Goal: Task Accomplishment & Management: Manage account settings

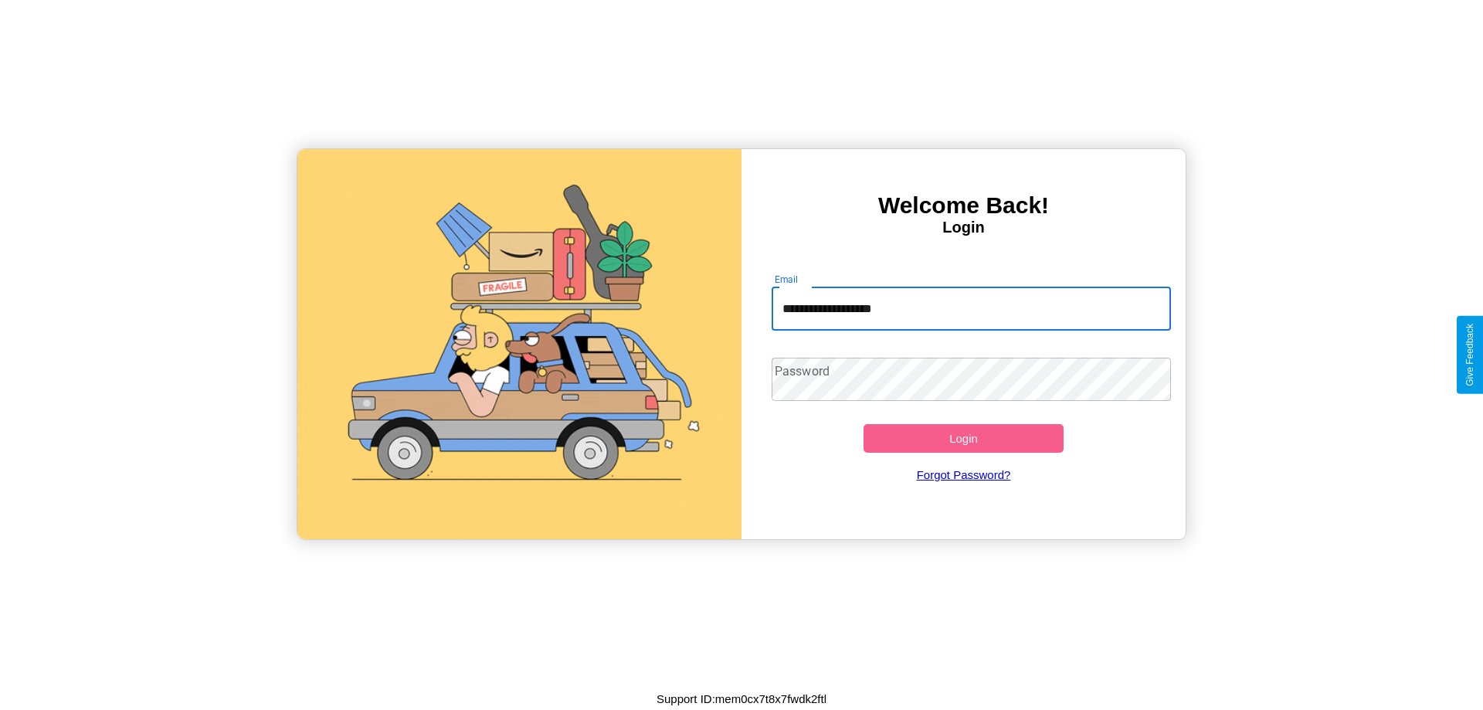
type input "**********"
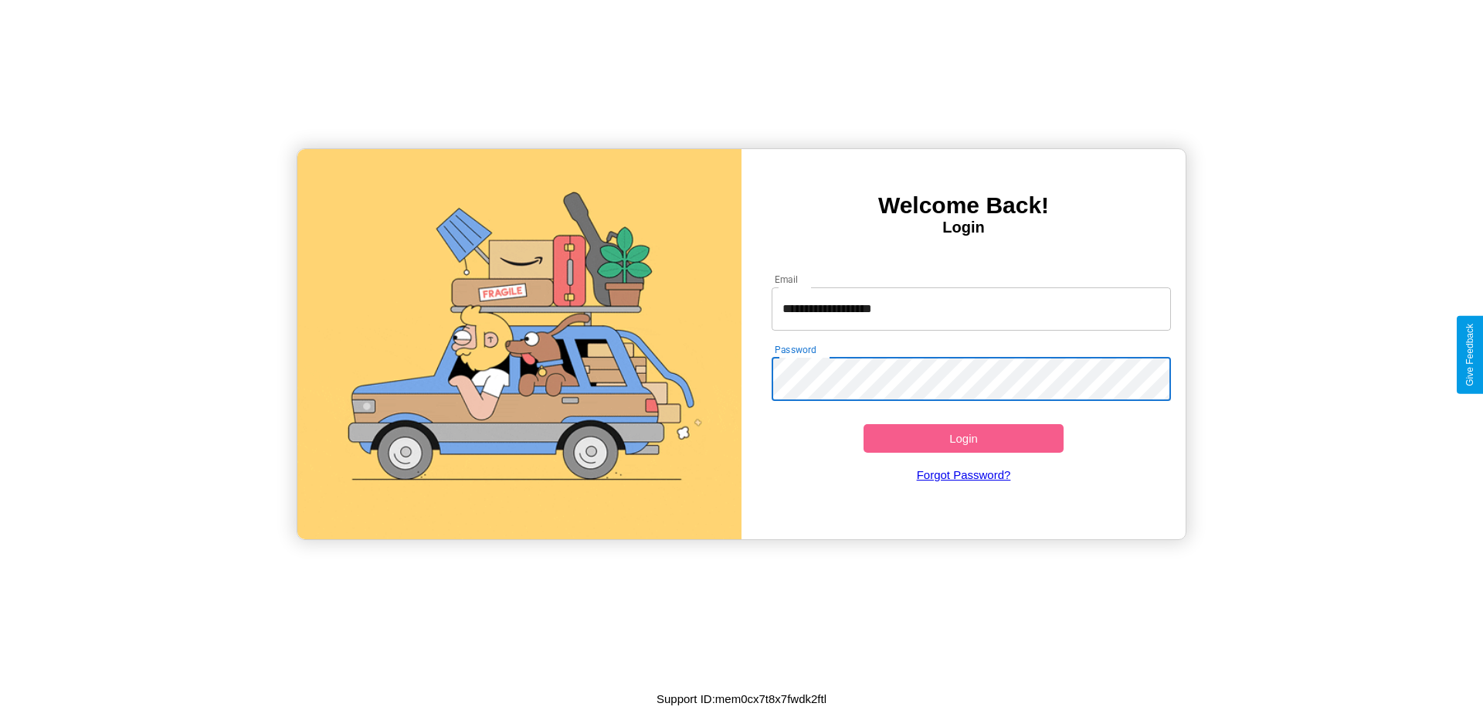
click at [963, 438] on button "Login" at bounding box center [964, 438] width 200 height 29
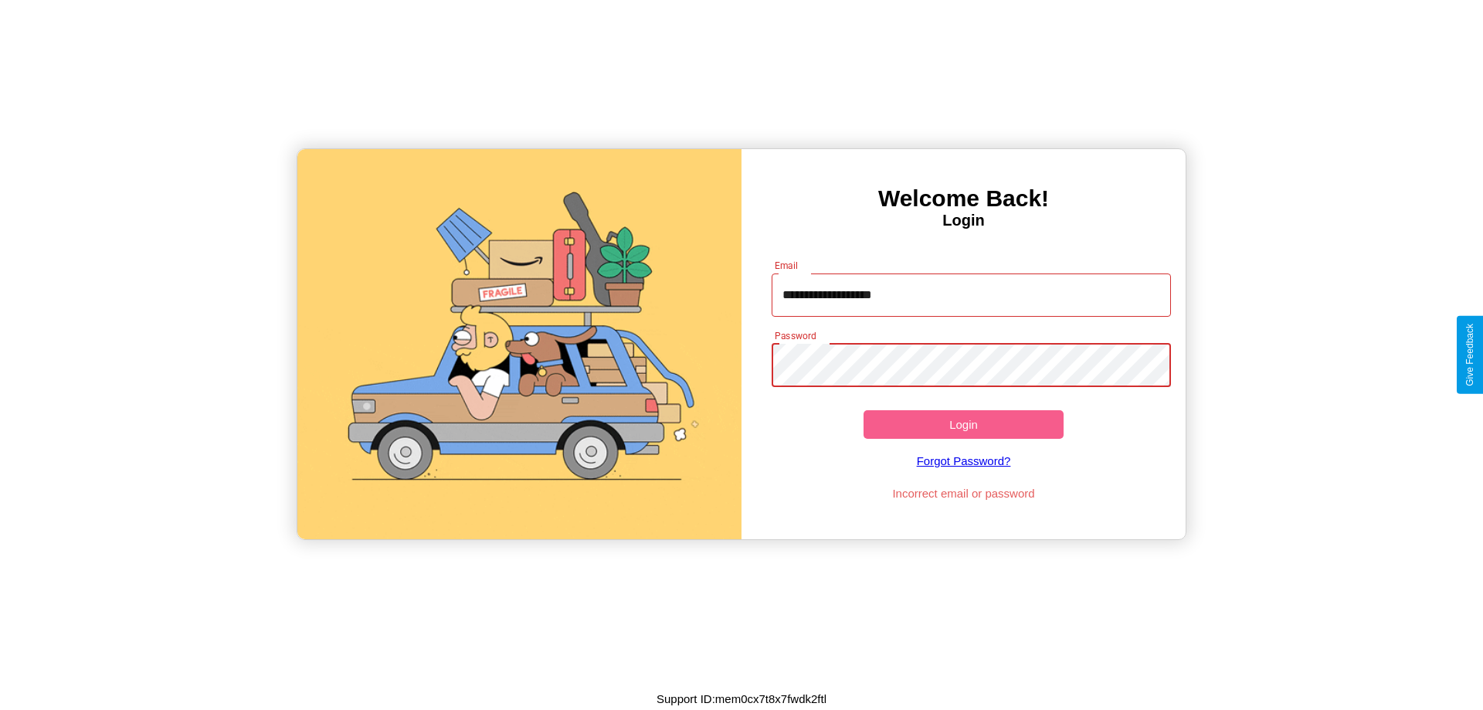
click at [963, 424] on button "Login" at bounding box center [964, 424] width 200 height 29
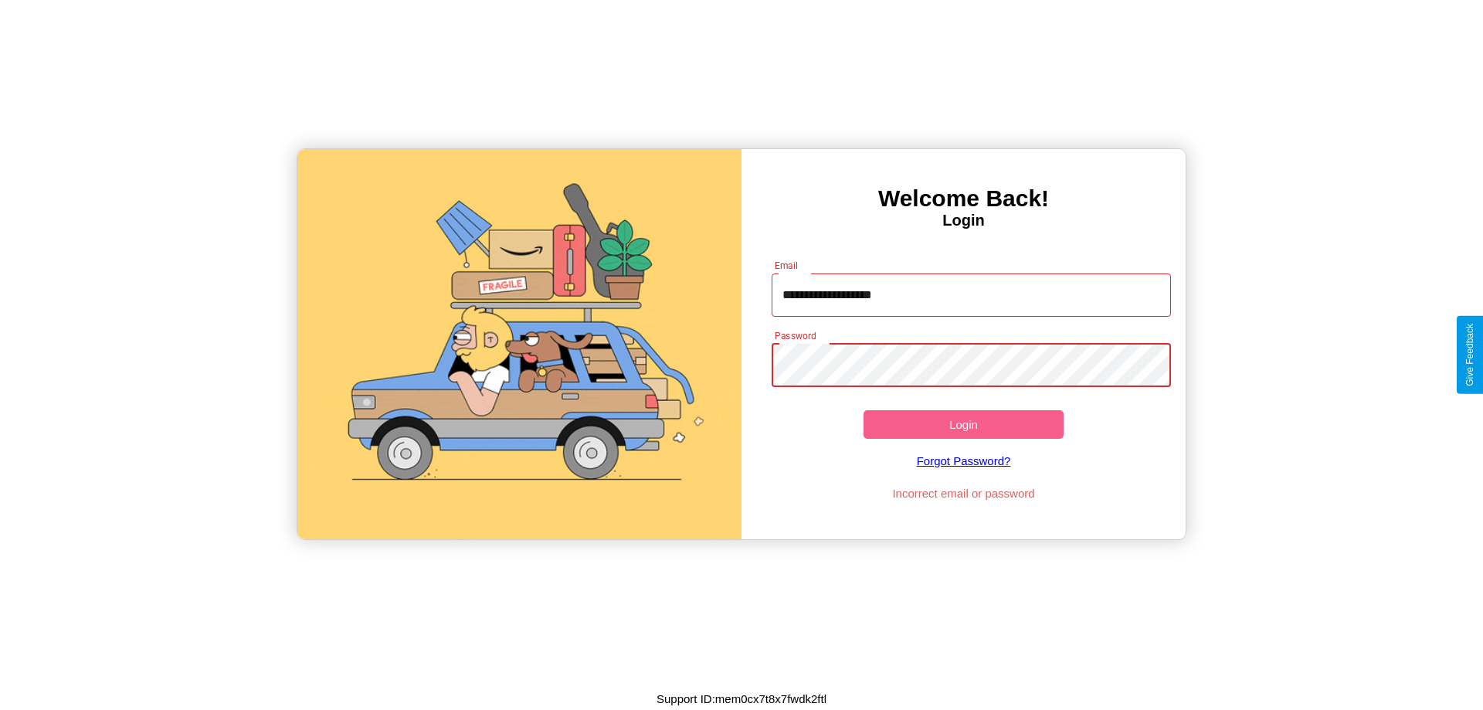
click at [963, 424] on button "Login" at bounding box center [964, 424] width 200 height 29
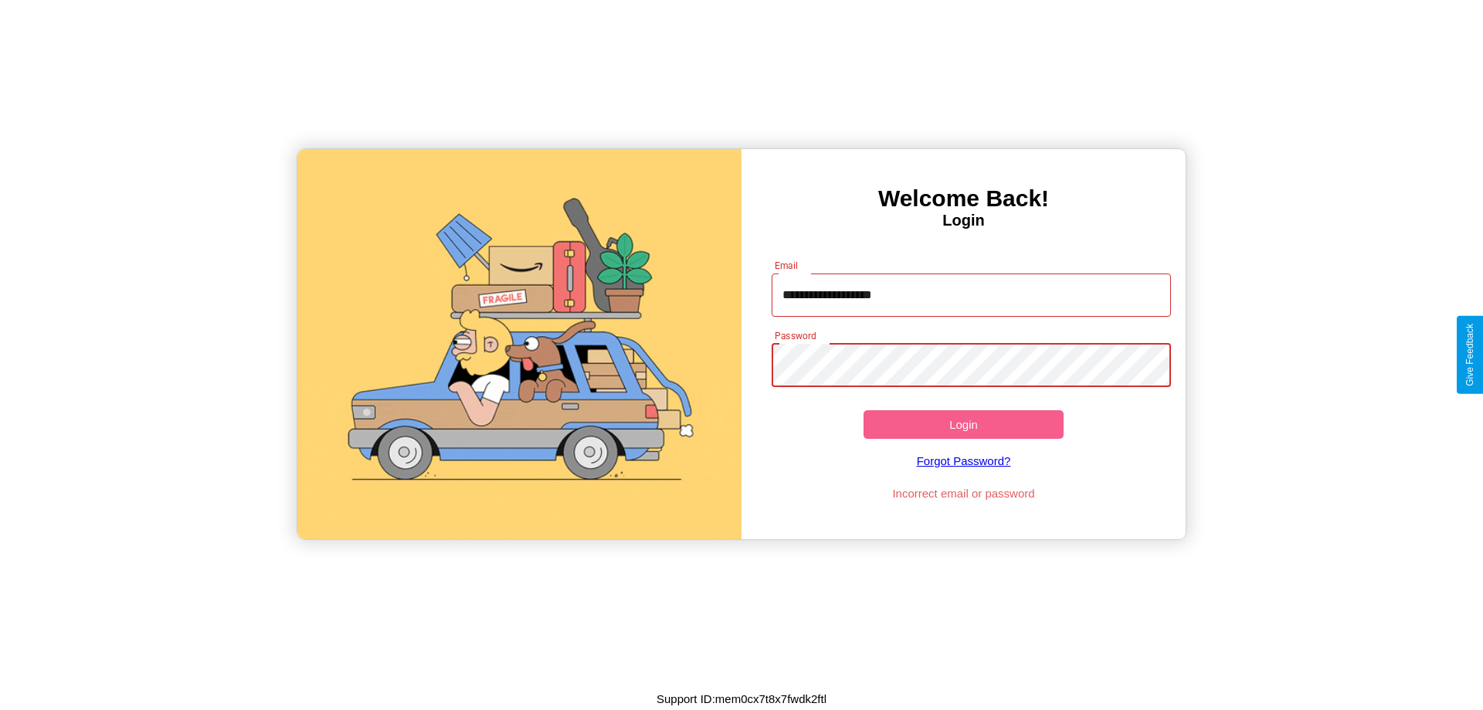
click at [963, 424] on button "Login" at bounding box center [964, 424] width 200 height 29
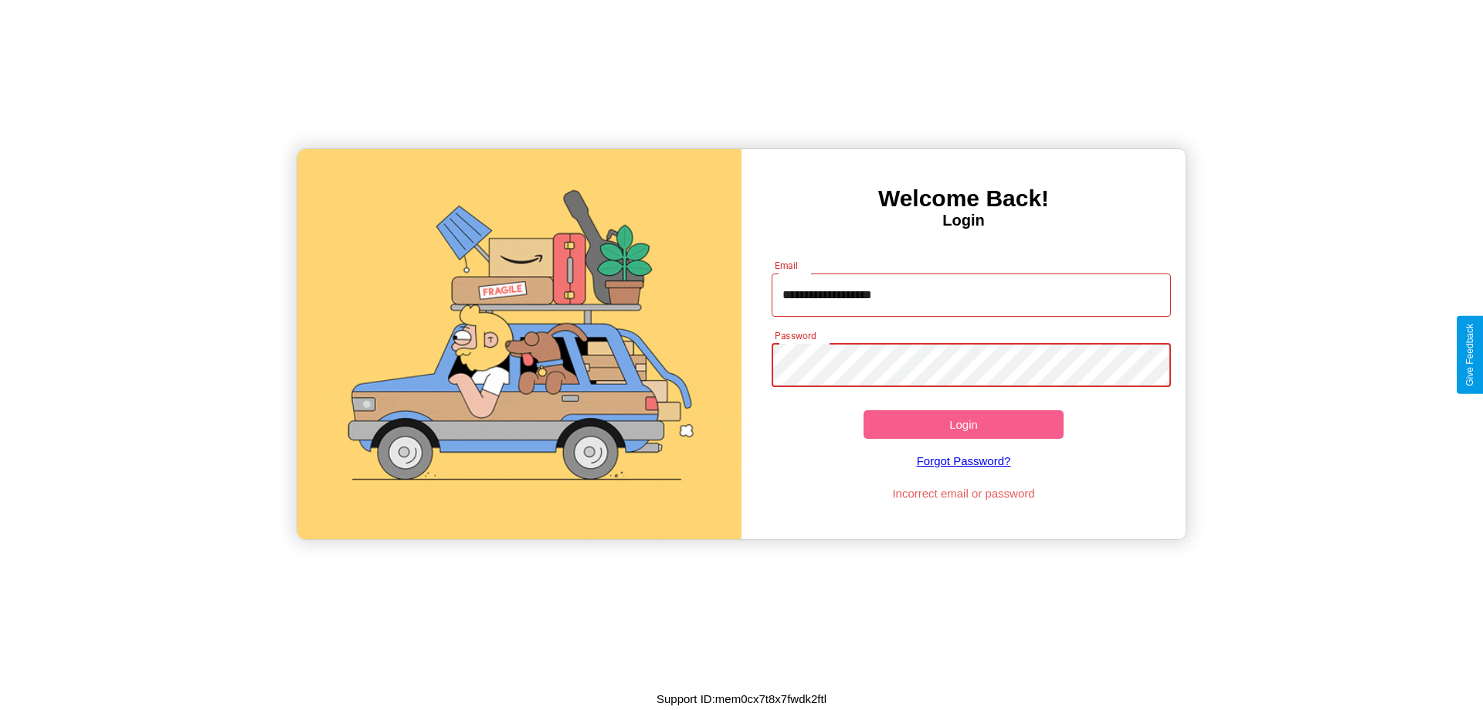
click at [963, 424] on button "Login" at bounding box center [964, 424] width 200 height 29
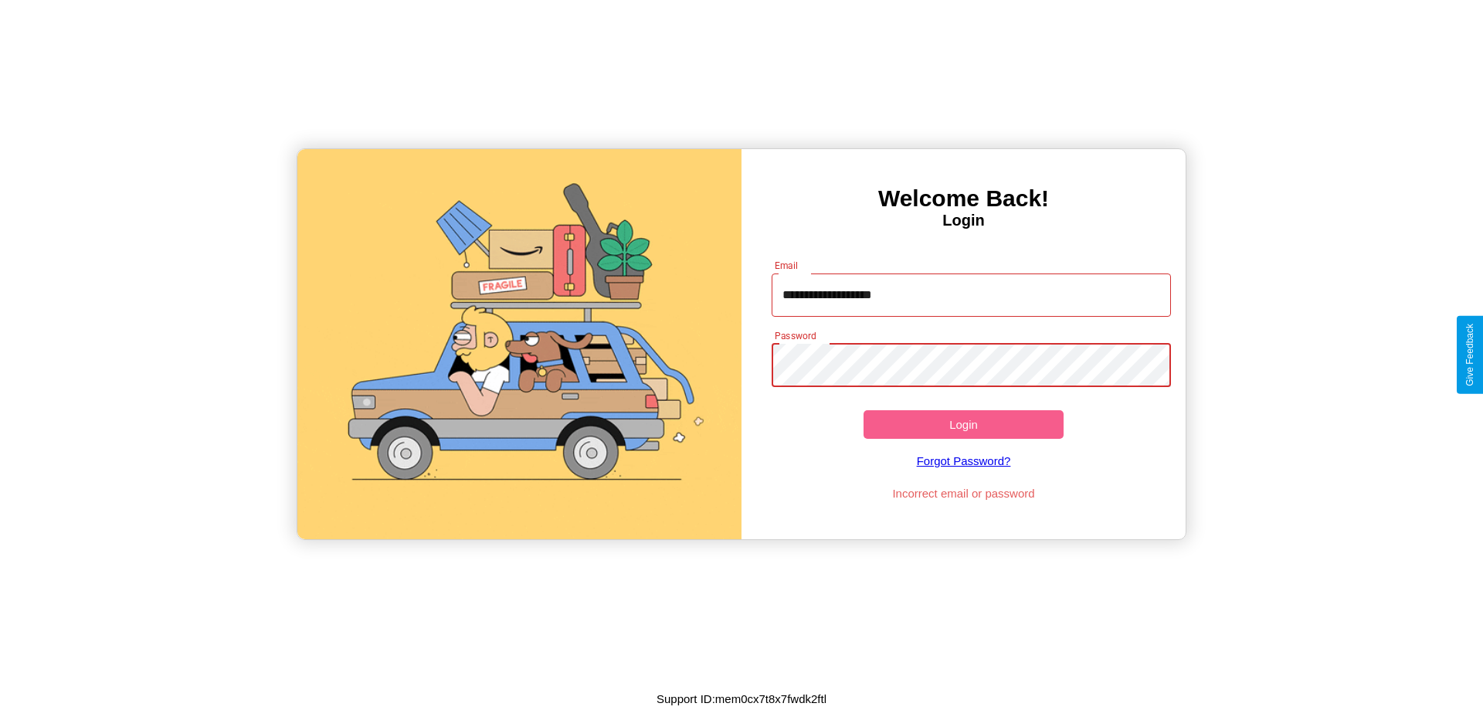
click at [963, 424] on button "Login" at bounding box center [964, 424] width 200 height 29
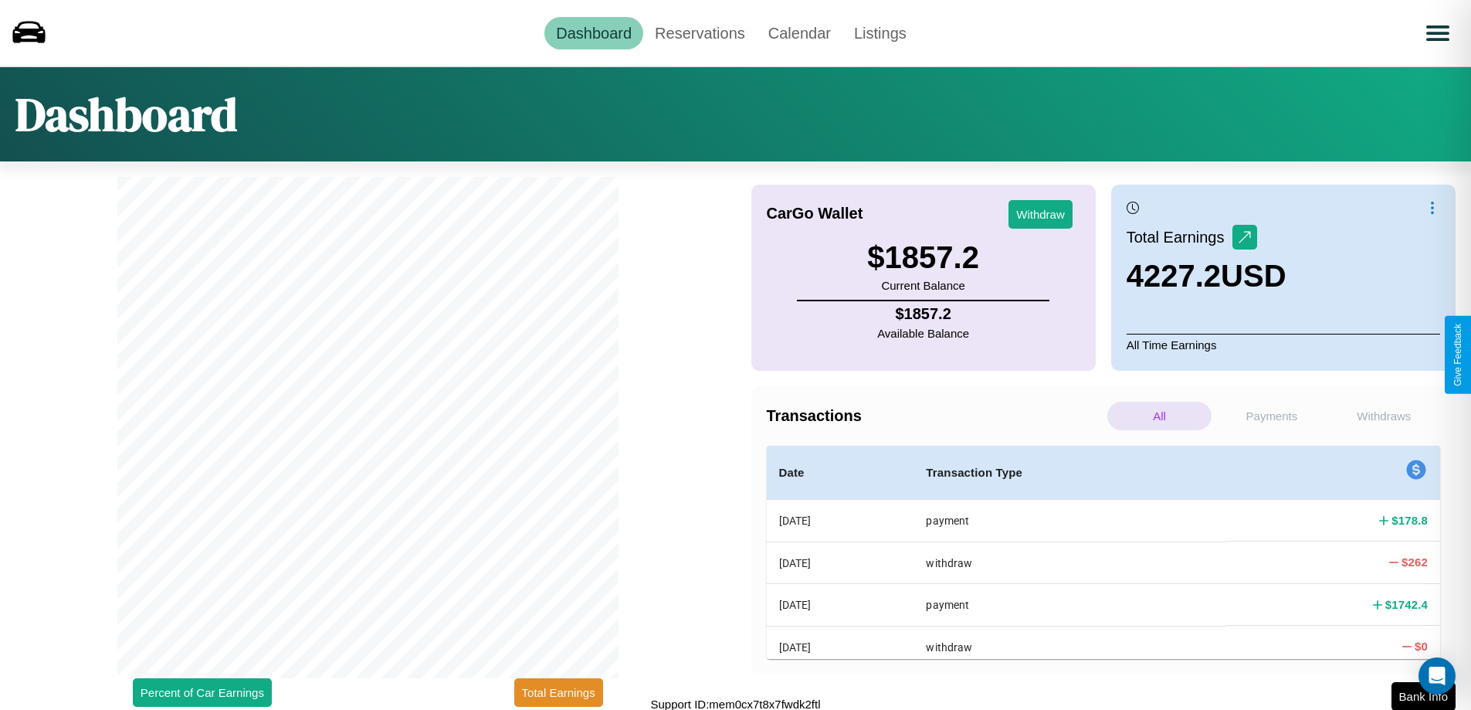
scroll to position [5, 0]
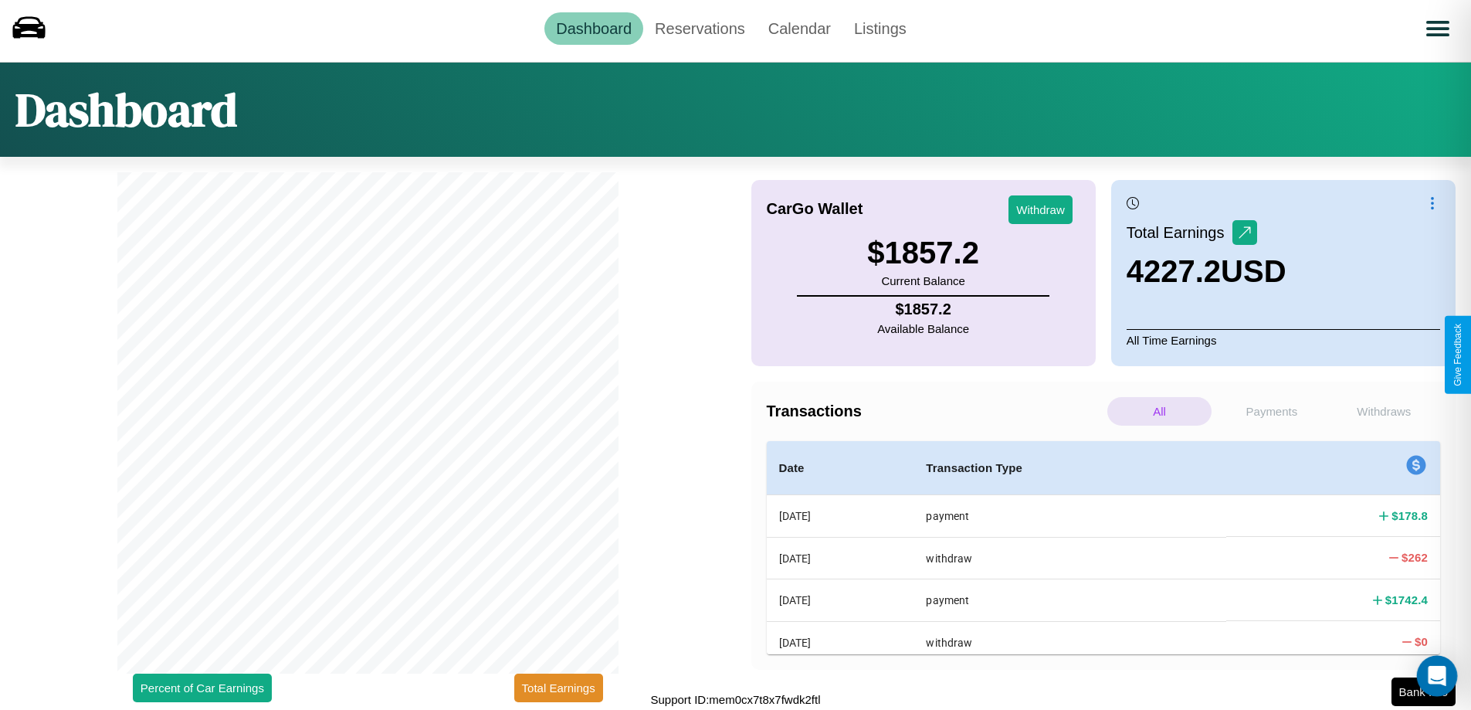
click at [1424, 691] on div "Open Intercom Messenger" at bounding box center [1437, 676] width 41 height 41
